Goal: Task Accomplishment & Management: Complete application form

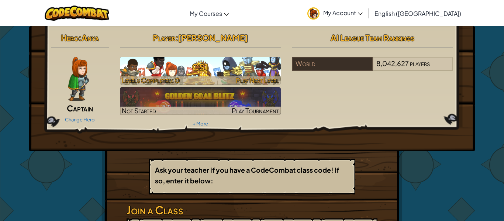
click at [224, 64] on h3 "CS1" at bounding box center [200, 67] width 161 height 17
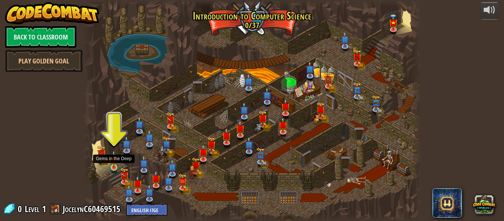
click at [113, 162] on img at bounding box center [114, 159] width 8 height 18
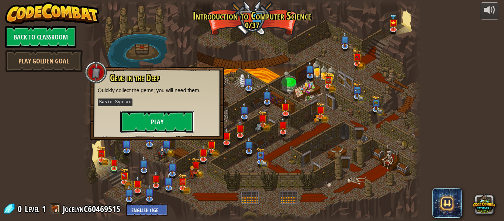
click at [178, 115] on button "Play" at bounding box center [157, 122] width 74 height 22
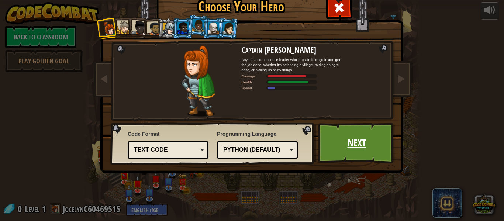
click at [371, 156] on link "Next" at bounding box center [356, 143] width 77 height 41
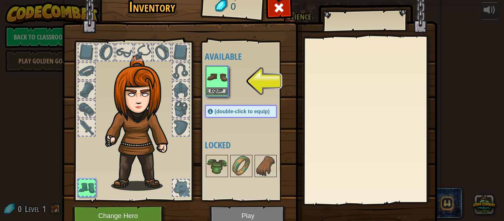
click at [218, 83] on img at bounding box center [216, 77] width 21 height 21
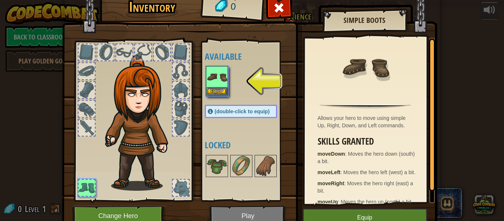
click at [213, 73] on img at bounding box center [216, 77] width 21 height 21
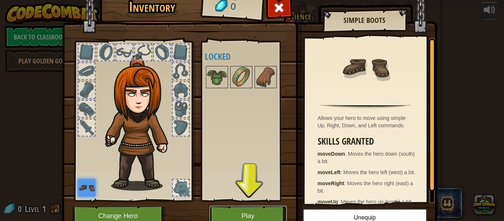
click at [258, 213] on button "Play" at bounding box center [247, 216] width 77 height 20
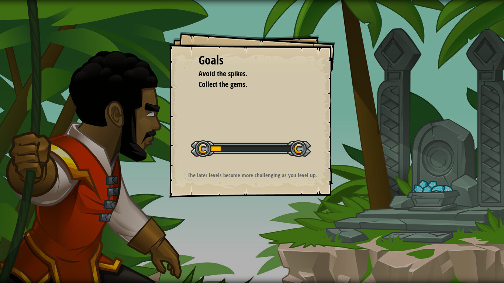
click at [260, 179] on div "The later levels become more challenging as you level up." at bounding box center [252, 176] width 148 height 11
click at [228, 147] on div at bounding box center [251, 148] width 120 height 17
click at [295, 148] on div at bounding box center [251, 148] width 120 height 17
click at [285, 152] on div at bounding box center [251, 148] width 120 height 17
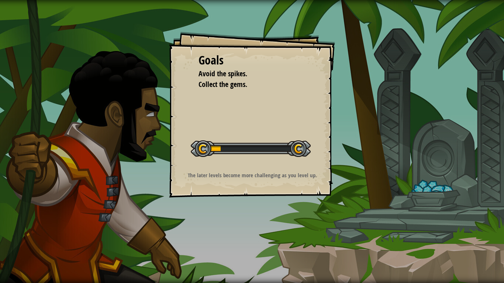
click at [301, 140] on div "Start Level" at bounding box center [251, 147] width 120 height 29
click at [294, 152] on div at bounding box center [251, 148] width 120 height 17
click at [297, 153] on div at bounding box center [251, 148] width 120 height 17
click at [306, 136] on div "Start Level" at bounding box center [251, 147] width 120 height 29
click at [294, 157] on div "Start Level" at bounding box center [251, 147] width 120 height 29
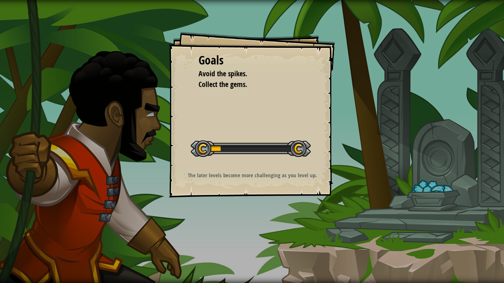
click at [293, 146] on div at bounding box center [251, 148] width 120 height 17
click at [285, 149] on div at bounding box center [251, 148] width 120 height 17
click at [290, 151] on div at bounding box center [251, 148] width 120 height 17
click at [301, 157] on div at bounding box center [251, 148] width 120 height 17
drag, startPoint x: 268, startPoint y: 118, endPoint x: 217, endPoint y: 150, distance: 60.1
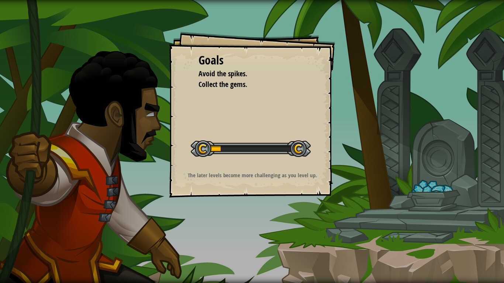
click at [217, 150] on div "Goals Avoid the spikes. Collect the gems. Start Level Error loading from server…" at bounding box center [252, 115] width 166 height 166
drag, startPoint x: 223, startPoint y: 147, endPoint x: 289, endPoint y: 145, distance: 66.8
click at [289, 145] on div at bounding box center [251, 148] width 120 height 17
drag, startPoint x: 289, startPoint y: 145, endPoint x: 209, endPoint y: 147, distance: 80.8
click at [209, 147] on div at bounding box center [251, 148] width 120 height 17
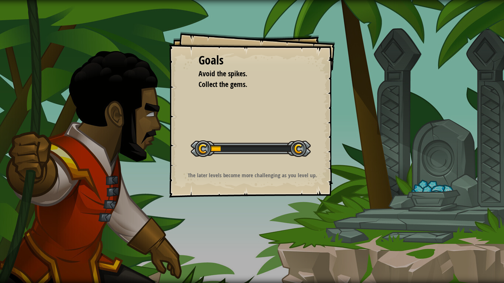
click at [209, 147] on div at bounding box center [251, 148] width 120 height 17
click at [311, 148] on div "Goals Avoid the spikes. Collect the gems. Start Level Error loading from server…" at bounding box center [252, 115] width 166 height 166
click at [308, 157] on div "Start Level" at bounding box center [251, 147] width 120 height 29
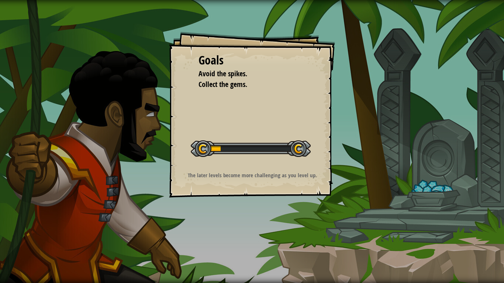
click at [292, 157] on div "Start Level" at bounding box center [251, 147] width 120 height 29
click at [291, 116] on div "Goals Avoid the spikes. Collect the gems. Start Level Error loading from server…" at bounding box center [252, 115] width 166 height 166
click at [430, 154] on div "Goals Avoid the spikes. Collect the gems. Start Level Error loading from server…" at bounding box center [252, 141] width 504 height 283
click at [440, 198] on div "Goals Avoid the spikes. Collect the gems. Start Level Error loading from server…" at bounding box center [252, 141] width 504 height 283
click at [255, 0] on div "Goals Avoid the spikes. Collect the gems. Start Level Error loading from server…" at bounding box center [252, 141] width 504 height 283
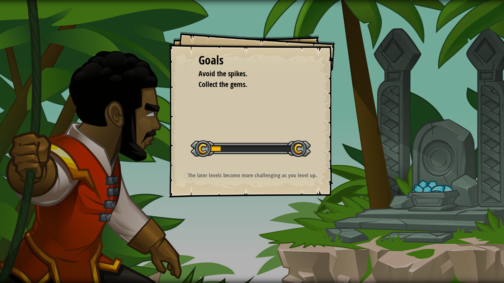
click at [255, 0] on div "Goals Avoid the spikes. Collect the gems. Start Level Error loading from server…" at bounding box center [252, 141] width 504 height 283
click at [203, 73] on span "Avoid the spikes." at bounding box center [222, 74] width 49 height 10
drag, startPoint x: 287, startPoint y: 139, endPoint x: 199, endPoint y: 147, distance: 88.1
click at [199, 147] on div "Start Level" at bounding box center [251, 147] width 120 height 29
drag, startPoint x: 200, startPoint y: 147, endPoint x: 295, endPoint y: 152, distance: 95.6
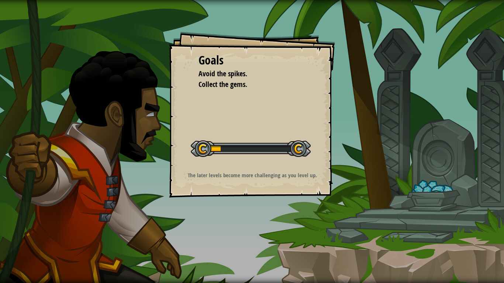
click at [295, 152] on div at bounding box center [251, 148] width 120 height 17
drag, startPoint x: 124, startPoint y: 172, endPoint x: 148, endPoint y: 172, distance: 24.0
click at [148, 172] on div "Goals Avoid the spikes. Collect the gems. Start Level Error loading from server…" at bounding box center [252, 141] width 504 height 283
click at [271, 96] on div "Goals Avoid the spikes. Collect the gems. Start Level Error loading from server…" at bounding box center [252, 115] width 166 height 166
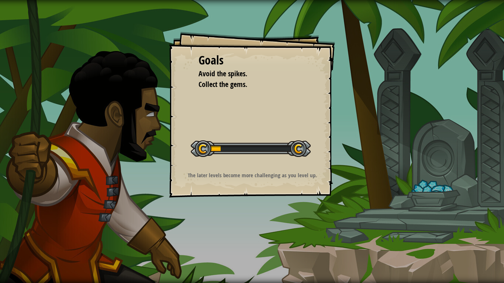
click at [241, 77] on span "Avoid the spikes." at bounding box center [222, 74] width 49 height 10
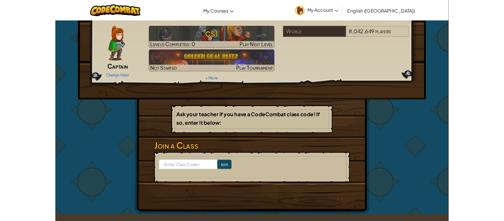
scroll to position [28, 0]
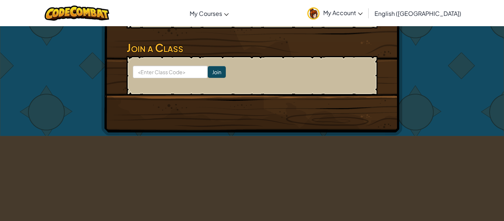
scroll to position [238, 0]
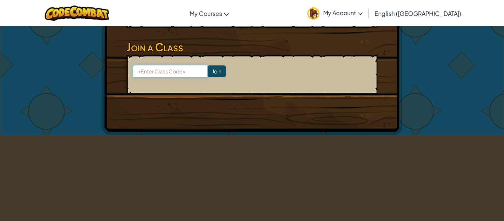
click at [187, 71] on input at bounding box center [170, 71] width 75 height 13
type input "fearpaperifunny"
click at [213, 72] on input "Join" at bounding box center [217, 71] width 18 height 12
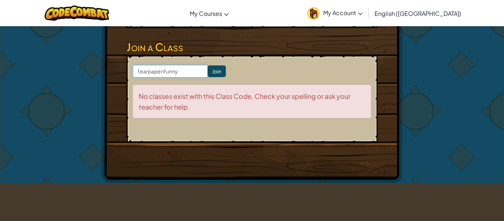
click at [188, 72] on input "fearpaperifunny" at bounding box center [170, 71] width 75 height 13
type input "f"
click at [178, 74] on input at bounding box center [170, 71] width 75 height 13
type input "FearPaperFunny"
click at [215, 70] on input "Join" at bounding box center [217, 71] width 18 height 12
